Goal: Task Accomplishment & Management: Manage account settings

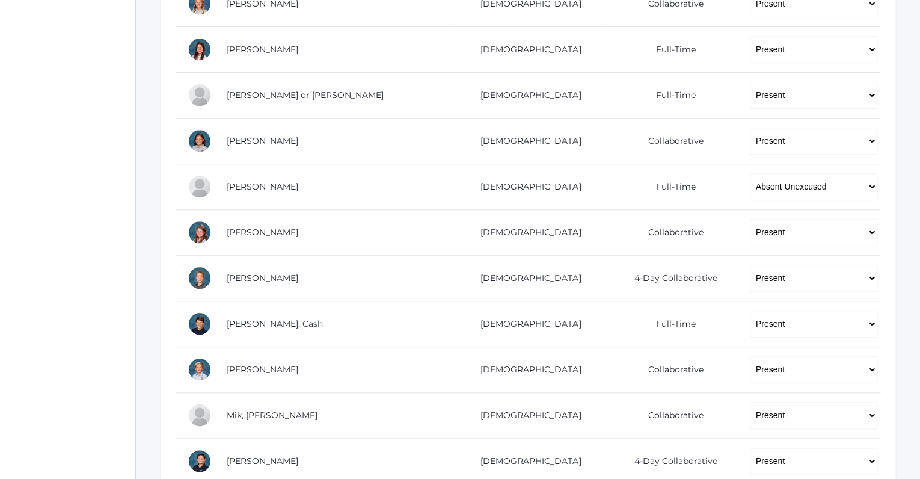
scroll to position [304, 0]
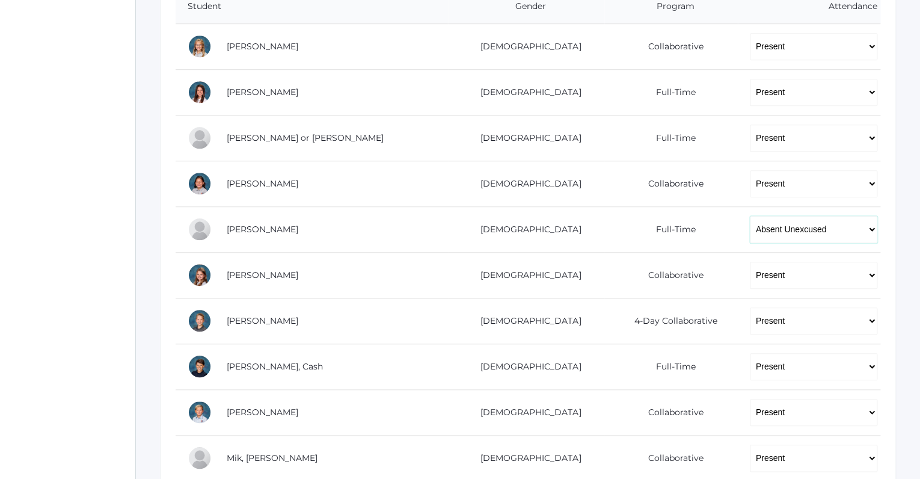
select select "TU"
click option "Tardy Unexcused" at bounding box center [0, 0] width 0 height 0
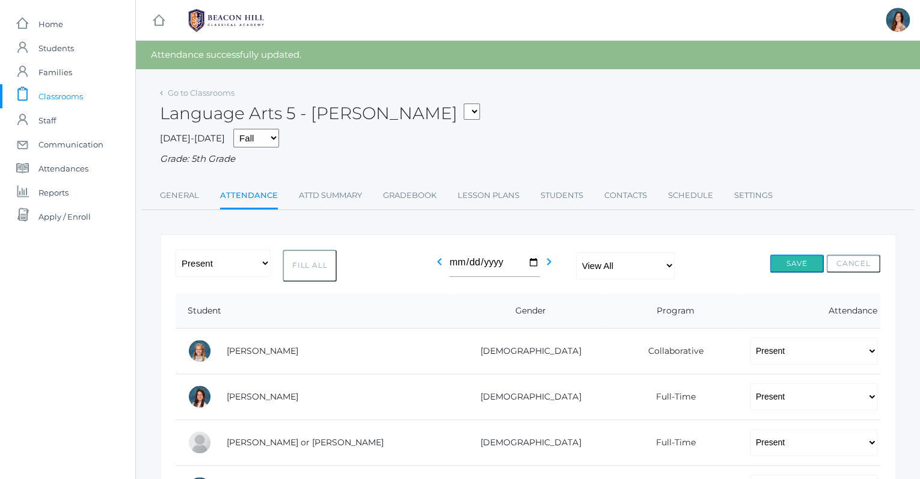
click at [784, 263] on button "Save" at bounding box center [797, 263] width 54 height 18
click at [464, 103] on select "05ART - Art 5 Salazar 05CITIZEN - Citizenship and Stewardship 5 Salazar 05CITIZ…" at bounding box center [472, 111] width 16 height 16
select select "1966"
click option "05SOCS - Social Studies 5 [PERSON_NAME]" at bounding box center [0, 0] width 0 height 0
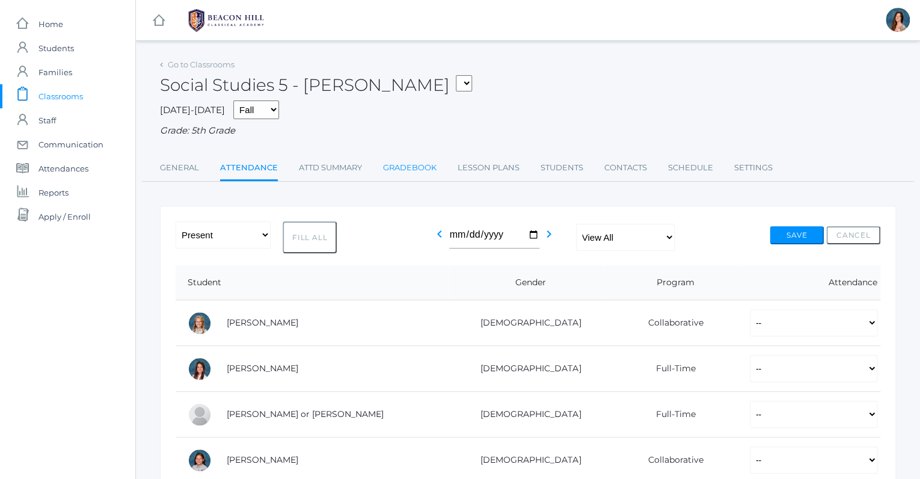
click at [416, 166] on link "Gradebook" at bounding box center [410, 168] width 54 height 24
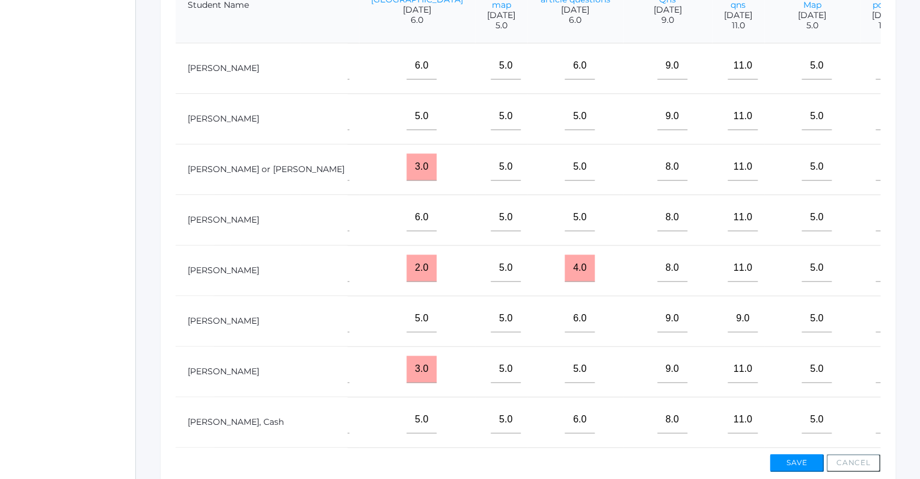
scroll to position [330, 0]
